Goal: Transaction & Acquisition: Book appointment/travel/reservation

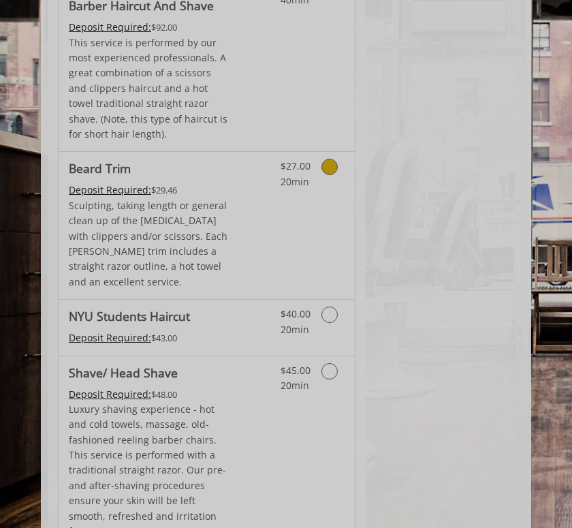
scroll to position [2049, 0]
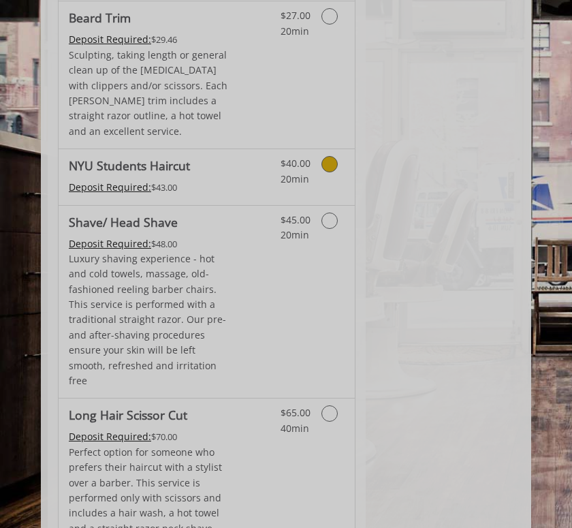
click at [292, 157] on span "$40.00" at bounding box center [296, 163] width 30 height 13
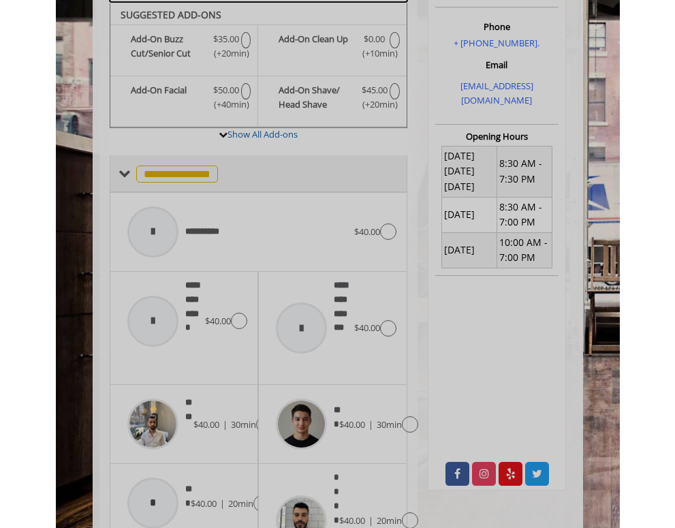
scroll to position [345, 0]
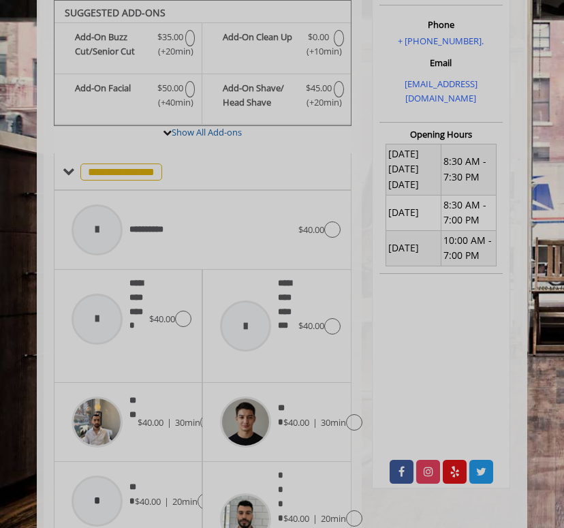
click at [342, 233] on div "**********" at bounding box center [203, 230] width 298 height 79
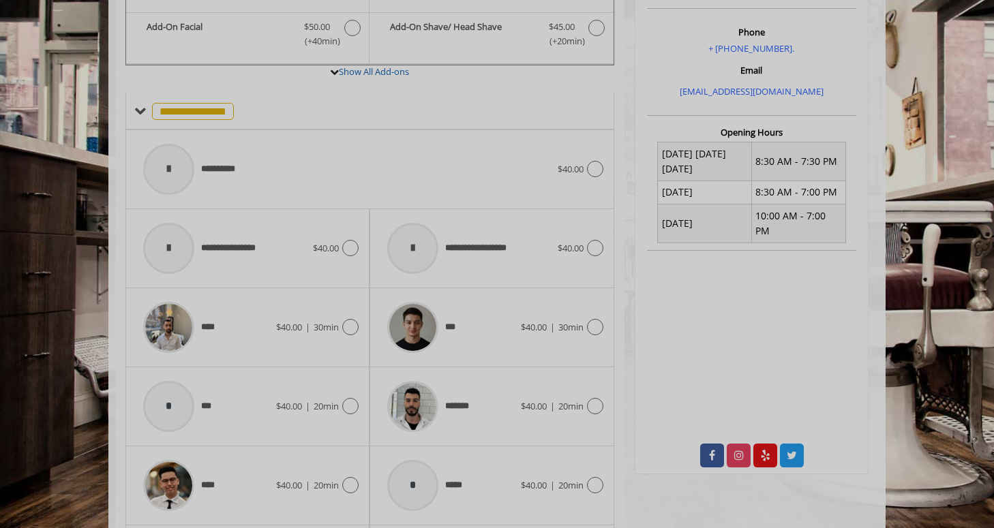
scroll to position [443, 0]
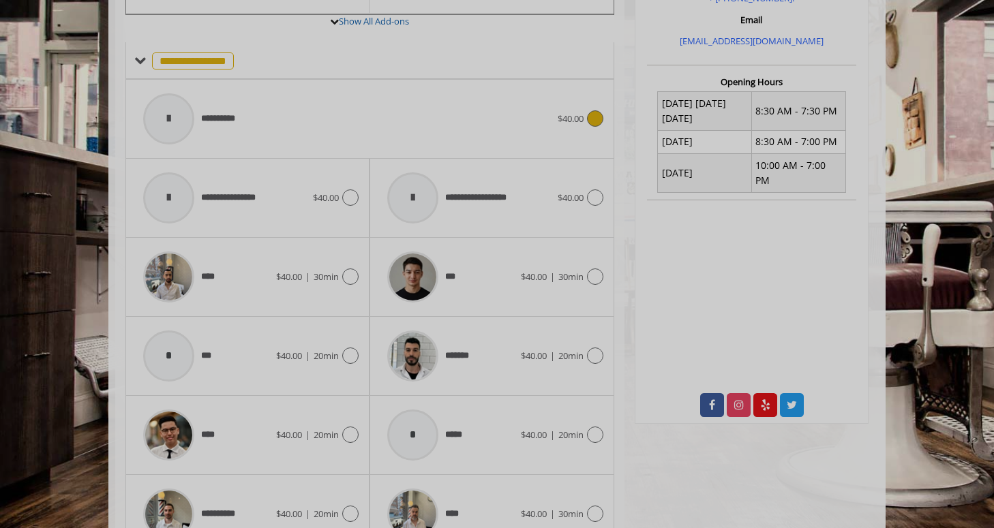
click at [536, 96] on div "**********" at bounding box center [346, 119] width 421 height 65
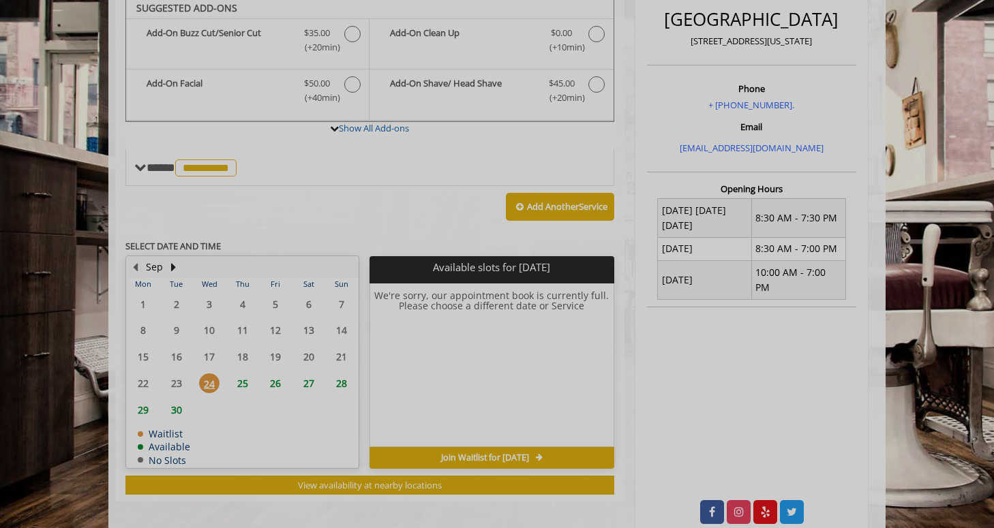
scroll to position [354, 0]
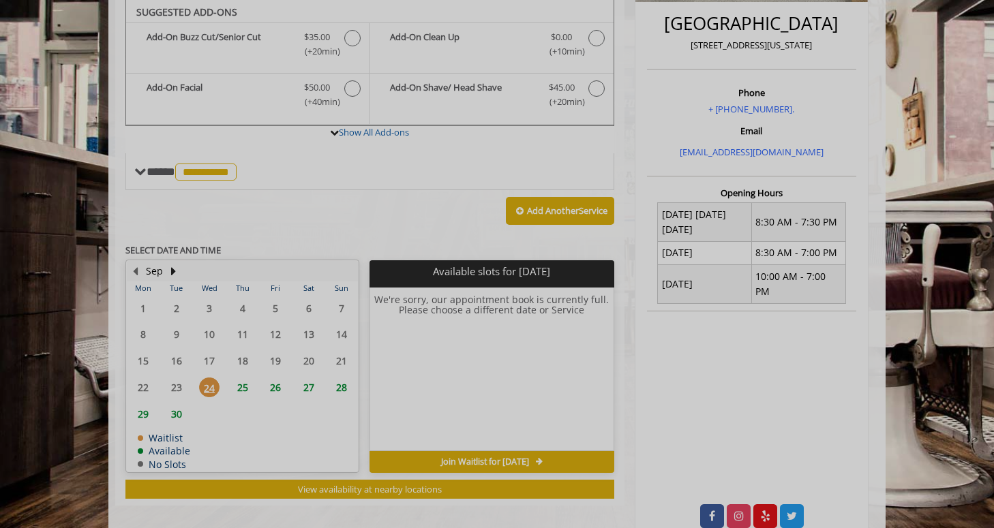
click at [239, 387] on span "25" at bounding box center [242, 388] width 20 height 20
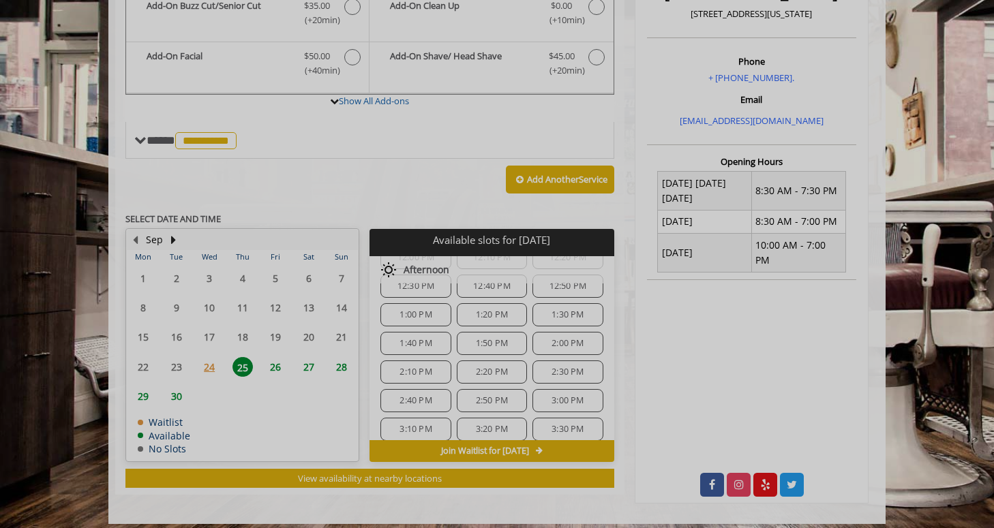
scroll to position [297, 0]
click at [543, 340] on span "3:00 PM" at bounding box center [567, 338] width 58 height 11
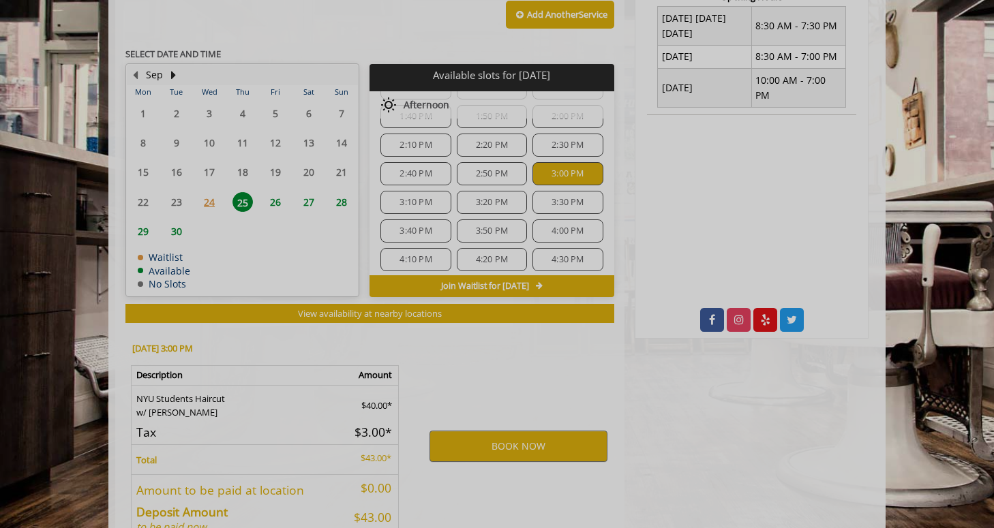
scroll to position [632, 0]
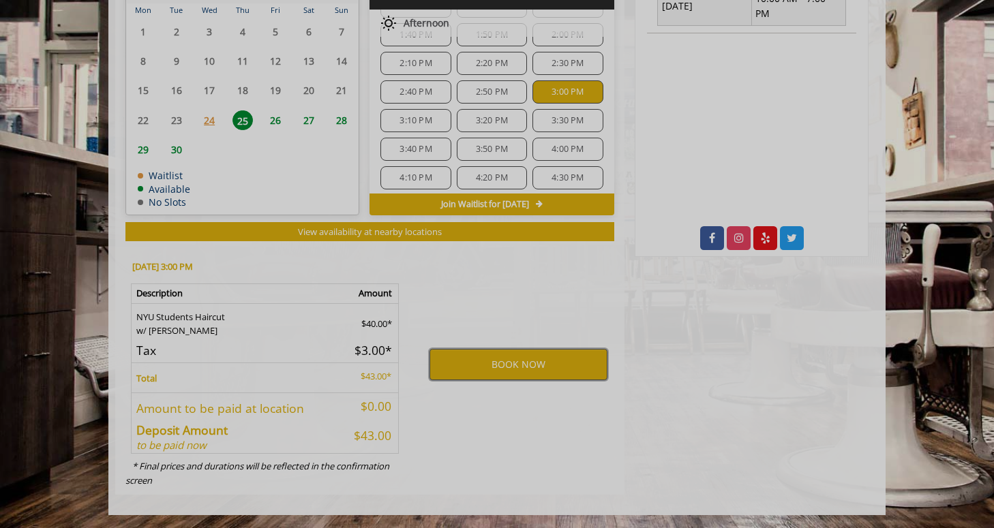
click at [526, 367] on button "BOOK NOW" at bounding box center [518, 364] width 178 height 31
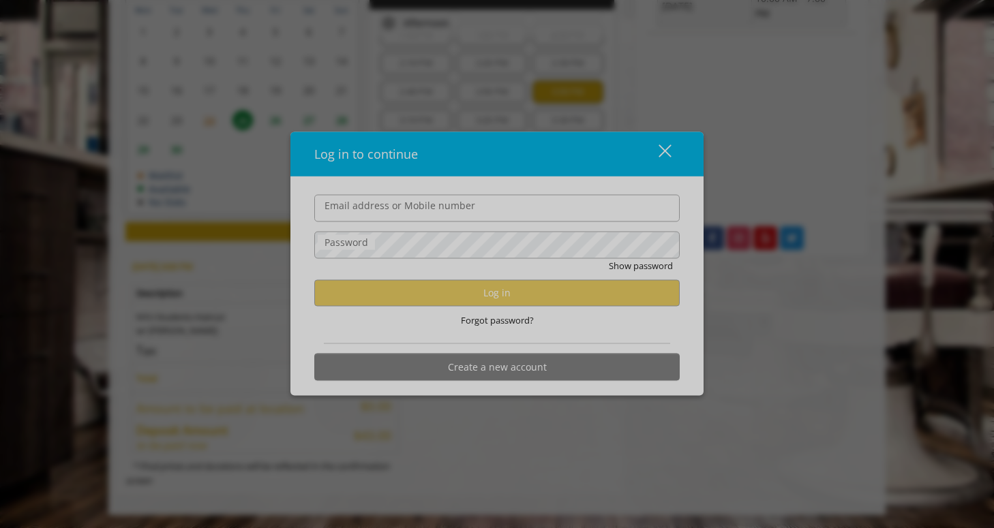
click at [535, 202] on input "Email address or Mobile number" at bounding box center [496, 207] width 365 height 27
click at [572, 207] on input "Email address or Mobile number" at bounding box center [496, 207] width 365 height 27
click at [549, 223] on form "Email address or Mobile number Password Show password Log in Forgot password? C…" at bounding box center [496, 290] width 365 height 193
click at [572, 164] on div "close" at bounding box center [656, 154] width 27 height 20
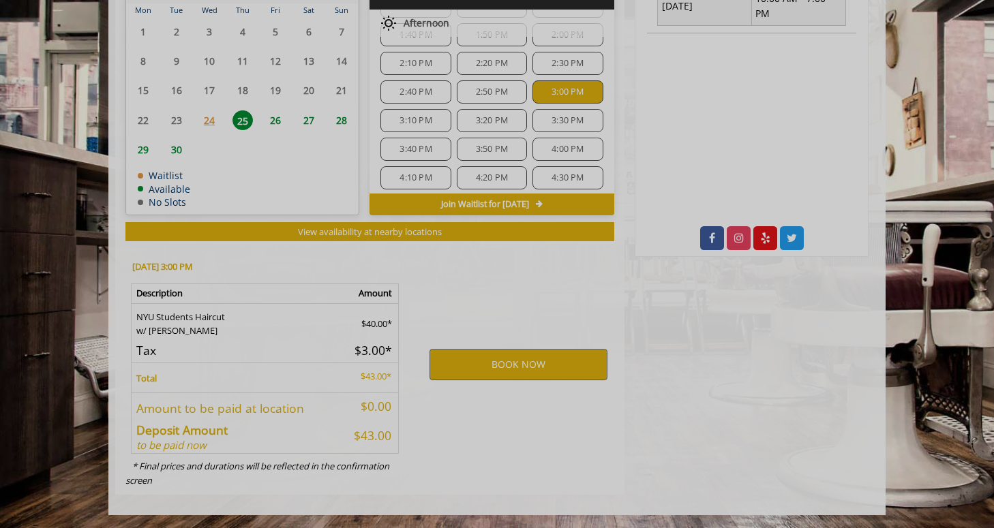
scroll to position [0, 0]
